Goal: Task Accomplishment & Management: Use online tool/utility

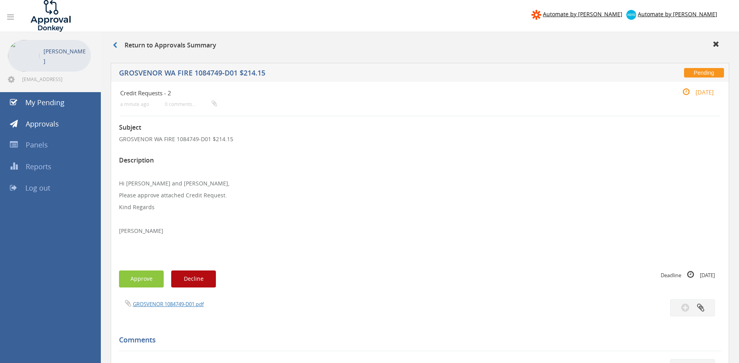
click at [74, 110] on link "My Pending" at bounding box center [50, 102] width 101 height 21
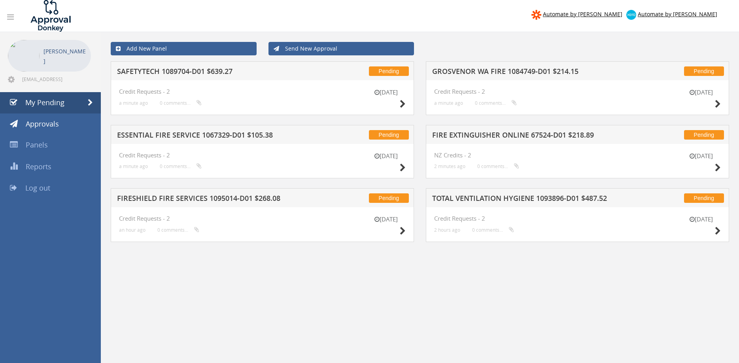
click at [210, 68] on h5 "SAFETYTECH 1089704-D01 $639.27" at bounding box center [219, 73] width 204 height 10
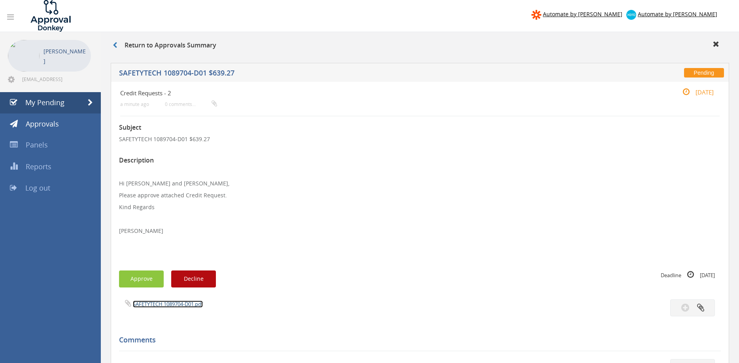
click at [177, 305] on link "SAFETYTECH 1089704-D01.pdf" at bounding box center [168, 303] width 70 height 7
click at [145, 272] on button "Approve" at bounding box center [141, 278] width 45 height 17
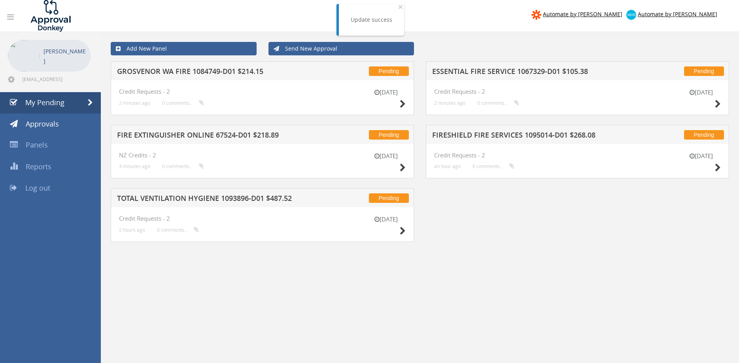
click at [195, 68] on h5 "GROSVENOR WA FIRE 1084749-D01 $214.15" at bounding box center [219, 73] width 204 height 10
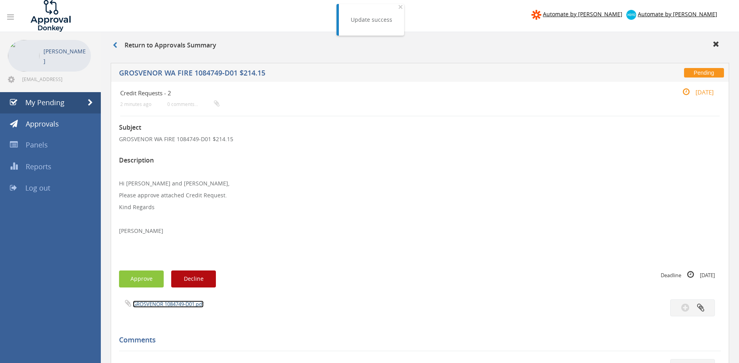
click at [189, 301] on link "GROSVENOR 1084749-D01.pdf" at bounding box center [168, 303] width 71 height 7
click at [147, 277] on button "Approve" at bounding box center [141, 278] width 45 height 17
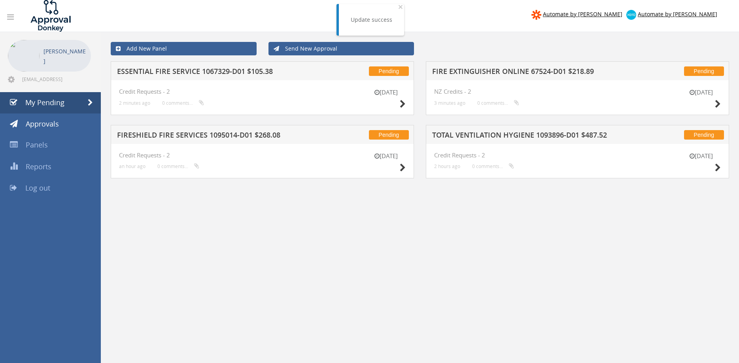
click at [209, 80] on div "[DATE] Credit Requests - 2 2 minutes ago 0 comments..." at bounding box center [262, 97] width 303 height 35
click at [211, 77] on div "Pending ESSENTIAL FIRE SERVICE 1067329-D01 $105.38" at bounding box center [262, 70] width 303 height 19
click at [210, 74] on h5 "ESSENTIAL FIRE SERVICE 1067329-D01 $105.38" at bounding box center [219, 73] width 204 height 10
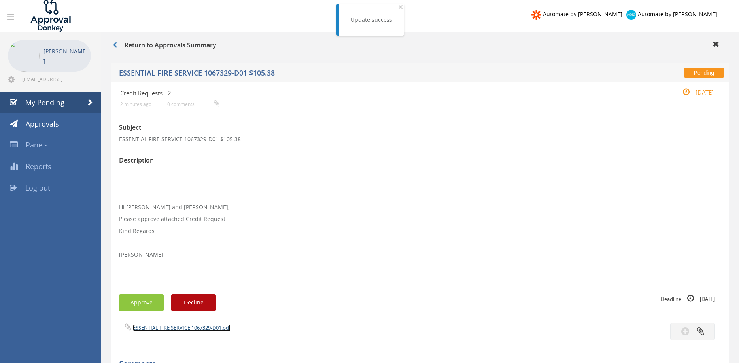
click at [200, 329] on link "ESSENTIAL FIRE SERVICE 1067329-D01.pdf" at bounding box center [182, 327] width 98 height 7
click at [153, 300] on button "Approve" at bounding box center [141, 302] width 45 height 17
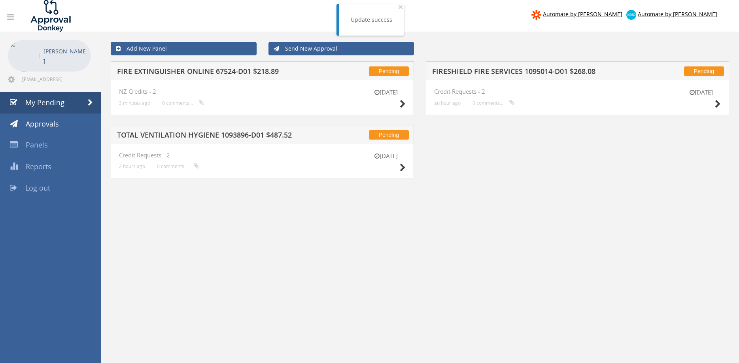
click at [215, 70] on h5 "FIRE EXTINGUISHER ONLINE 67524-D01 $218.89" at bounding box center [219, 73] width 204 height 10
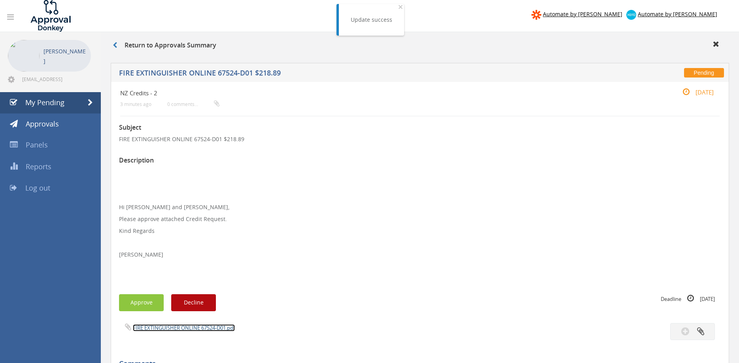
click at [210, 326] on link "FIRE EXTINGUISHER ONLINE 67524-D01.pdf" at bounding box center [184, 327] width 102 height 7
click at [149, 306] on button "Approve" at bounding box center [141, 302] width 45 height 17
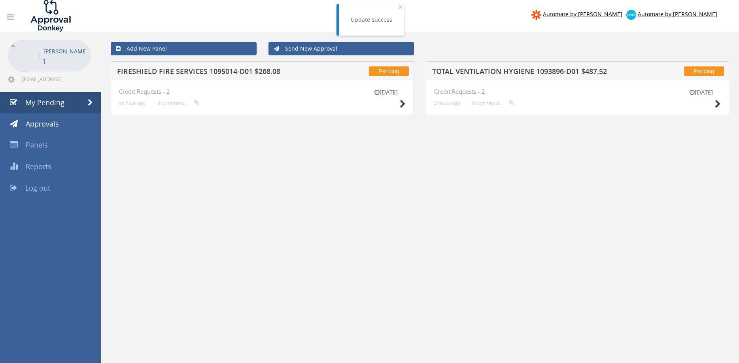
click at [211, 71] on h5 "FIRESHIELD FIRE SERVICES 1095014-D01 $268.08" at bounding box center [219, 73] width 204 height 10
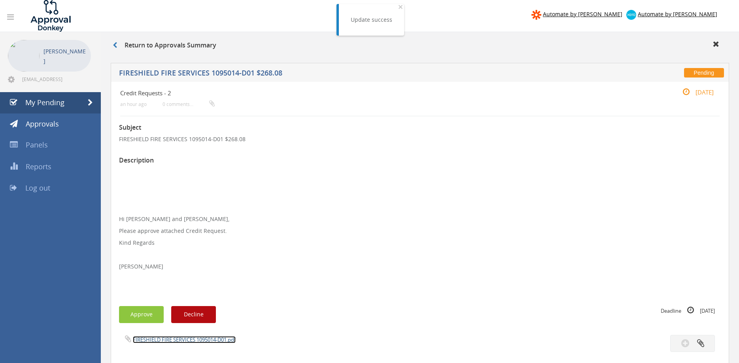
click at [194, 341] on link "FIRESHIELD FIRE SERVICES 1095014-D01.pdf" at bounding box center [184, 339] width 103 height 7
click at [147, 316] on button "Approve" at bounding box center [141, 314] width 45 height 17
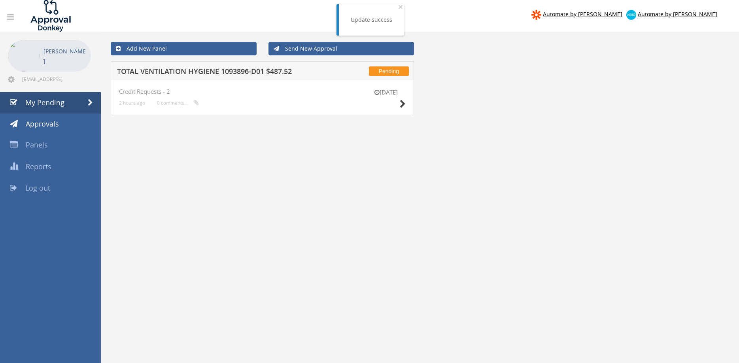
click at [234, 75] on h5 "TOTAL VENTILATION HYGIENE 1093896-D01 $487.52" at bounding box center [219, 73] width 204 height 10
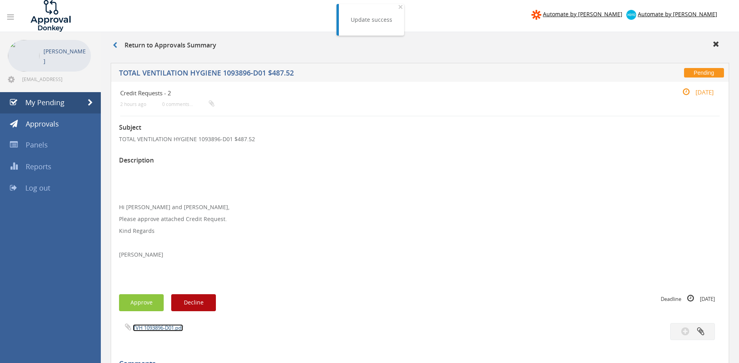
click at [172, 328] on link "TVH 1093896-D01.pdf" at bounding box center [158, 327] width 50 height 7
click at [143, 303] on button "Approve" at bounding box center [141, 302] width 45 height 17
